Goal: Transaction & Acquisition: Purchase product/service

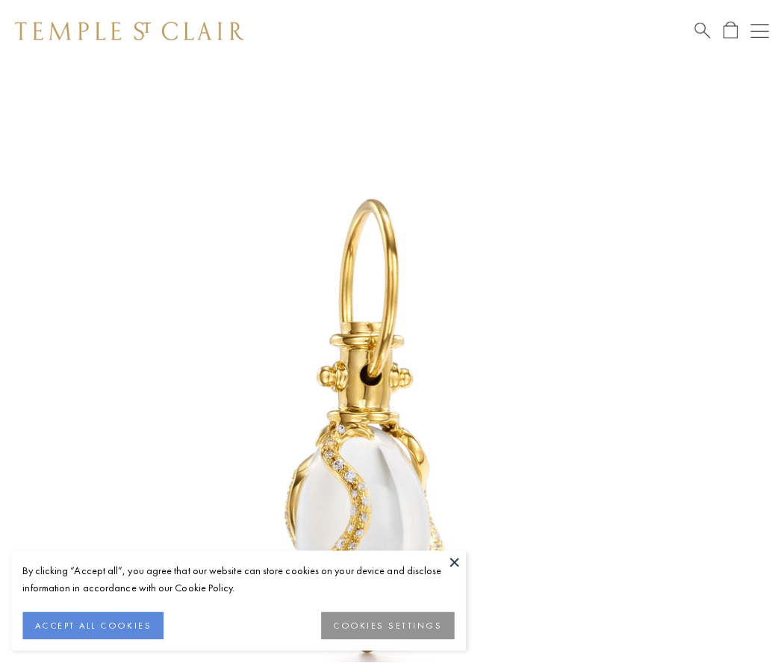
scroll to position [19, 0]
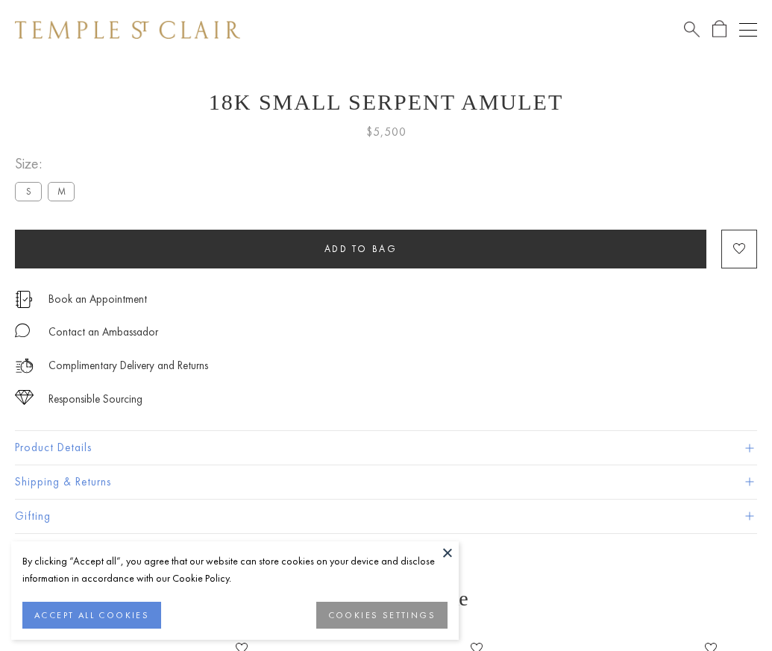
click at [360, 248] on span "Add to bag" at bounding box center [361, 249] width 73 height 13
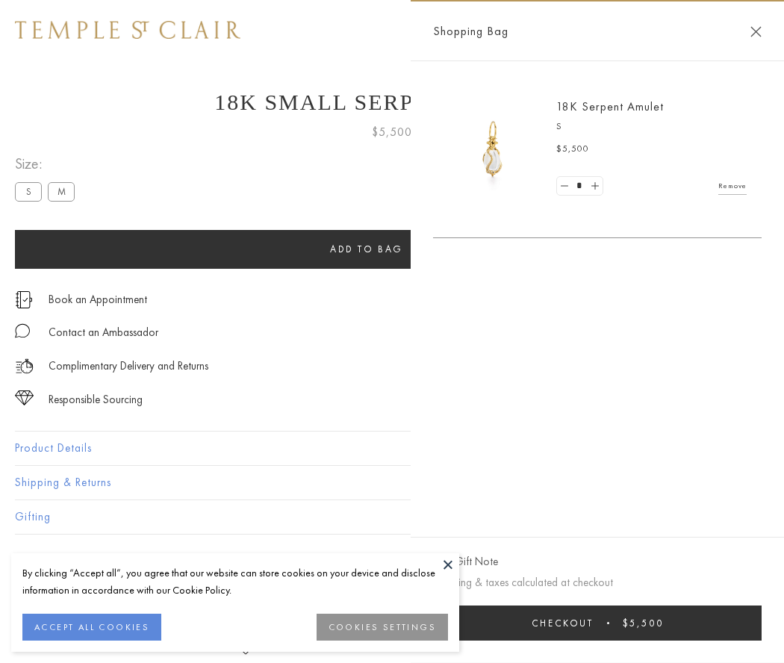
click at [593, 622] on span "Checkout" at bounding box center [562, 622] width 62 height 13
